Goal: Information Seeking & Learning: Learn about a topic

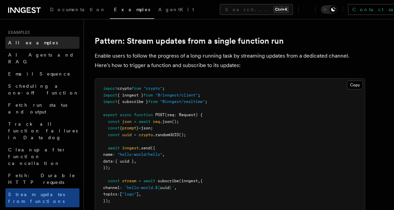
scroll to position [74, 0]
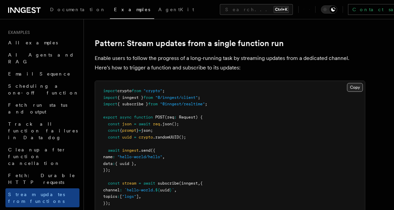
click at [360, 89] on button "Copy Copied" at bounding box center [355, 87] width 16 height 9
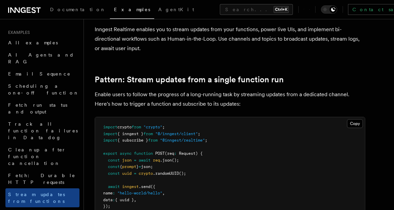
scroll to position [37, 0]
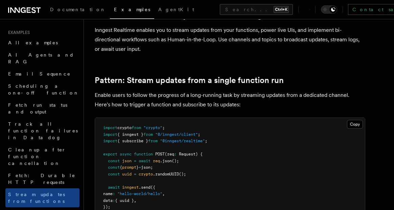
click at [205, 189] on pre "import crypto from "crypto" ; import { inngest } from "@/inngest/client" ; impo…" at bounding box center [230, 214] width 270 height 192
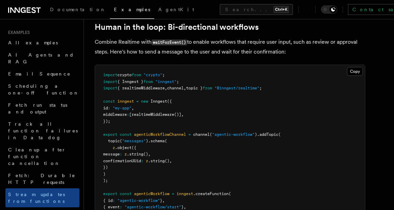
scroll to position [1330, 0]
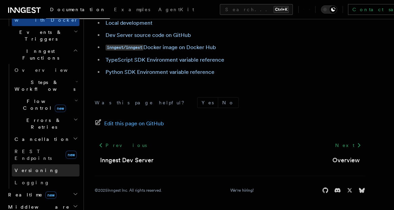
scroll to position [258, 0]
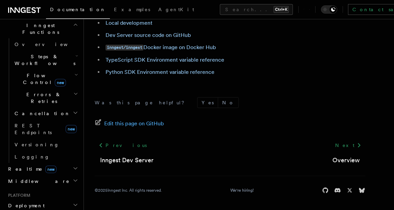
click at [45, 166] on span "new" at bounding box center [50, 169] width 11 height 7
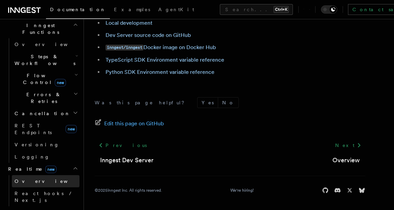
click at [33, 178] on span "Overview" at bounding box center [50, 180] width 70 height 5
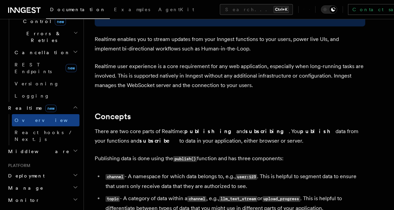
scroll to position [185, 0]
